Goal: Information Seeking & Learning: Learn about a topic

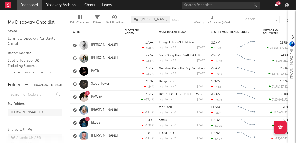
click at [275, 5] on icon "button" at bounding box center [277, 5] width 4 height 4
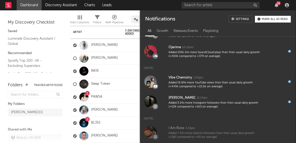
scroll to position [320, 0]
click at [272, 20] on div "Mark all as read" at bounding box center [275, 19] width 26 height 3
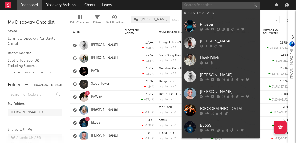
click at [194, 4] on input "text" at bounding box center [220, 5] width 78 height 6
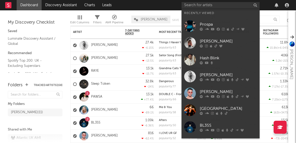
click at [212, 24] on div "Prospa" at bounding box center [228, 24] width 57 height 6
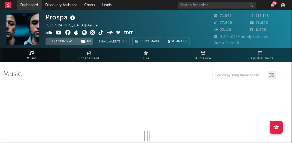
click at [33, 8] on link "Dashboard" at bounding box center [29, 5] width 25 height 10
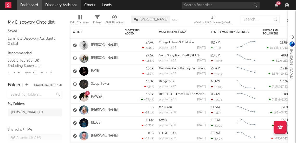
click at [58, 6] on link "Discovery Assistant" at bounding box center [61, 5] width 39 height 10
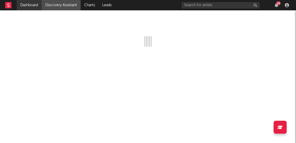
click at [36, 5] on link "Dashboard" at bounding box center [29, 5] width 25 height 10
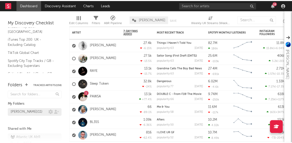
scroll to position [1, 0]
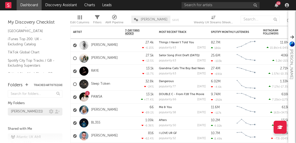
click at [28, 109] on div "[PERSON_NAME] ( 11 )" at bounding box center [27, 112] width 32 height 6
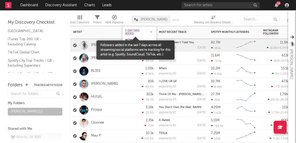
click at [138, 33] on span "7-Day Fans Added" at bounding box center [135, 32] width 21 height 6
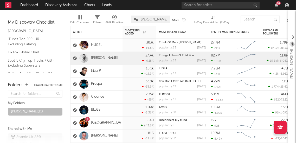
click at [163, 8] on nav "Dashboard Discovery Assistant Charts Leads 18" at bounding box center [148, 5] width 296 height 10
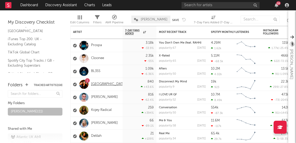
click at [101, 84] on link "[GEOGRAPHIC_DATA]" at bounding box center [108, 84] width 35 height 4
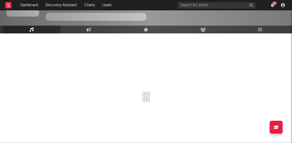
scroll to position [29, 0]
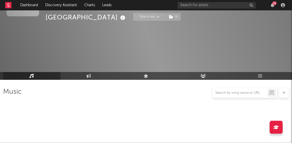
select select "1w"
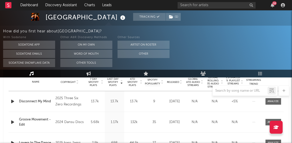
scroll to position [215, 0]
click at [276, 102] on div at bounding box center [272, 102] width 11 height 4
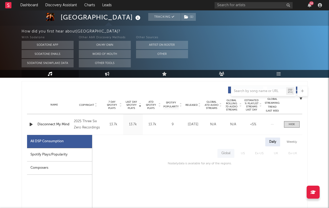
scroll to position [185, 0]
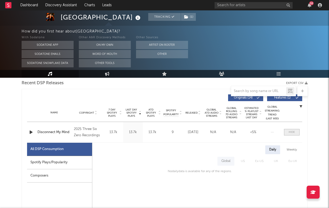
click at [293, 131] on div at bounding box center [292, 132] width 6 height 4
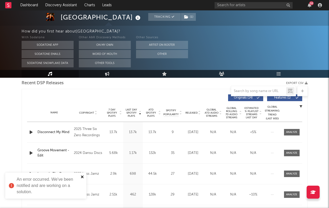
click at [81, 143] on icon "close" at bounding box center [83, 177] width 4 height 4
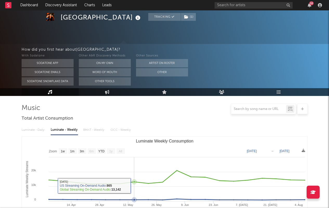
scroll to position [0, 0]
